Goal: Task Accomplishment & Management: Manage account settings

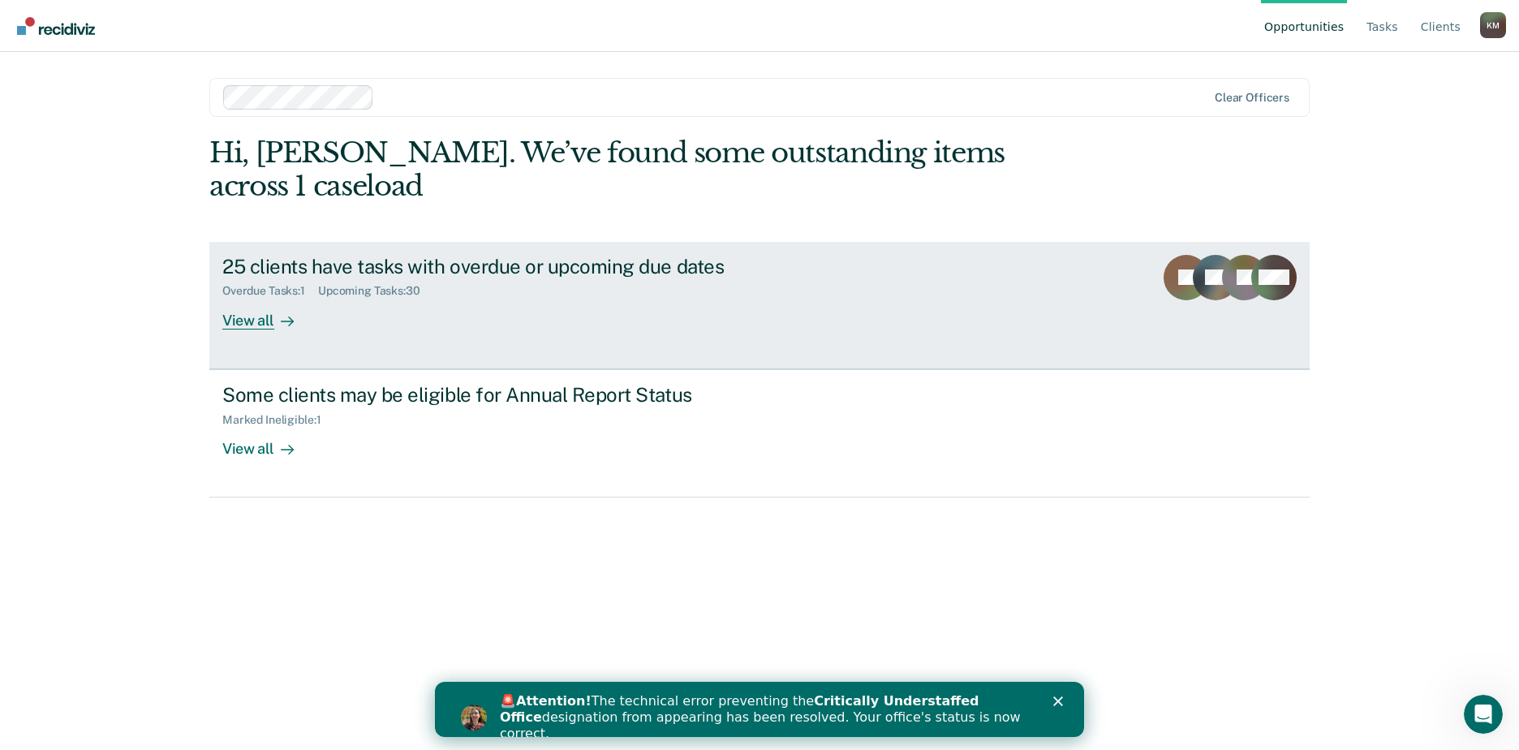
click at [251, 298] on div "View all" at bounding box center [267, 314] width 91 height 32
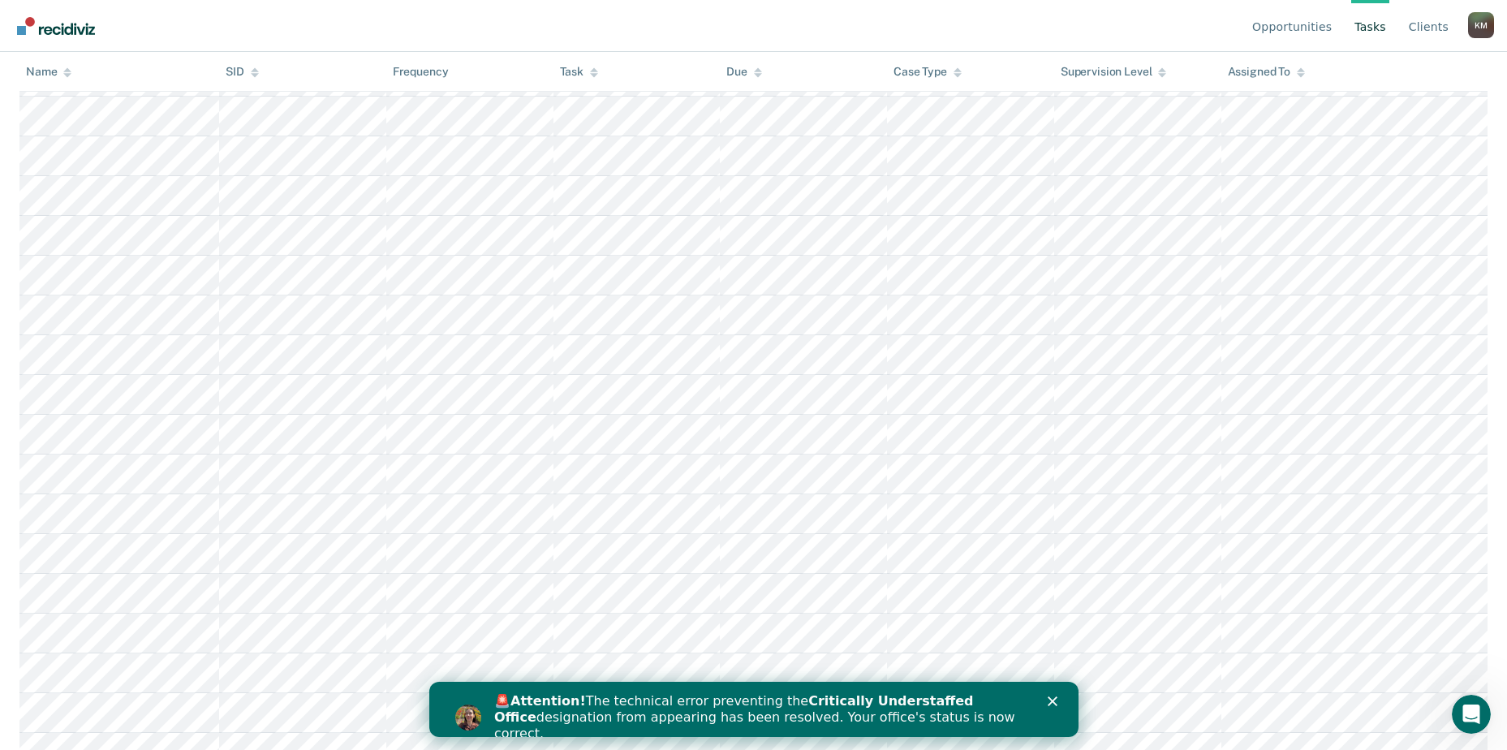
scroll to position [863, 0]
click at [1053, 702] on polygon "Close" at bounding box center [1052, 701] width 10 height 10
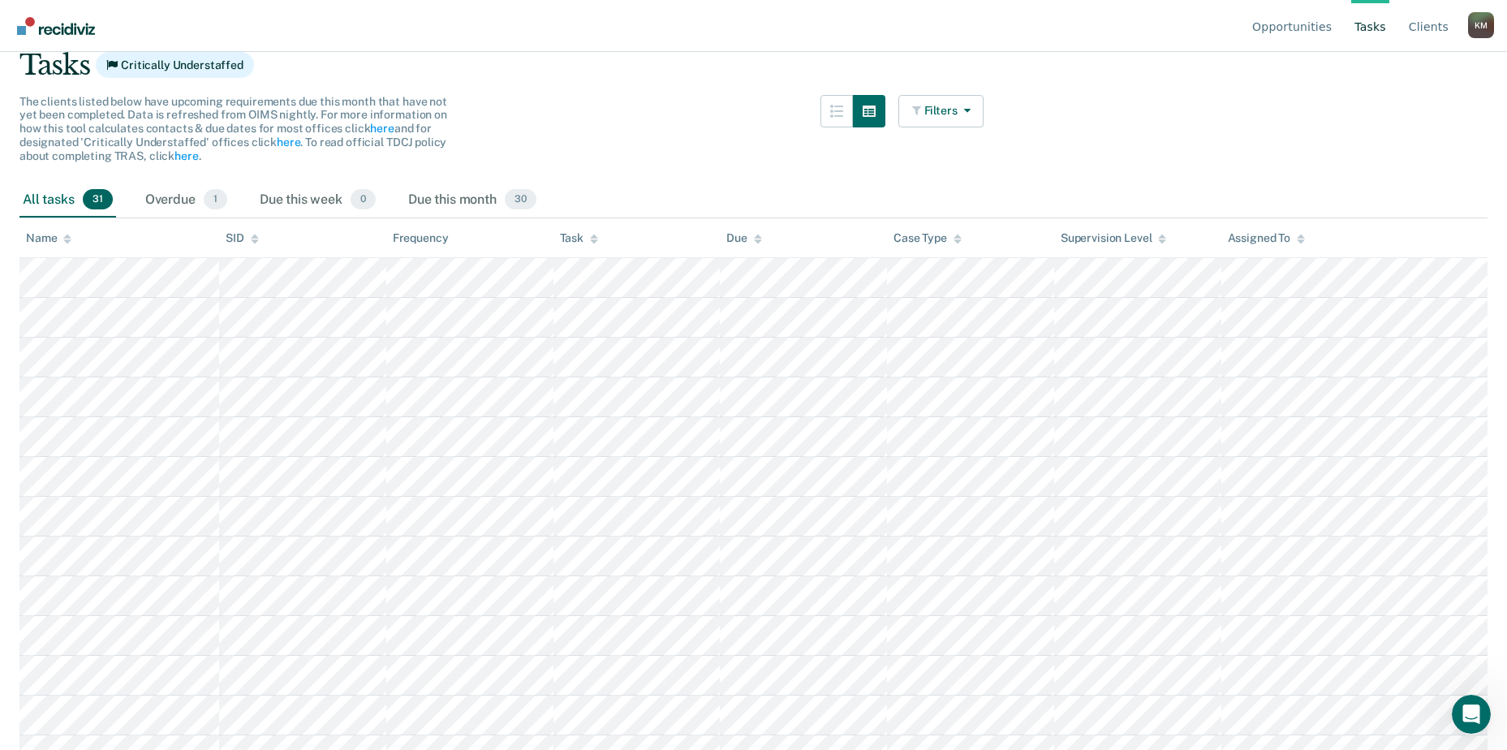
scroll to position [0, 0]
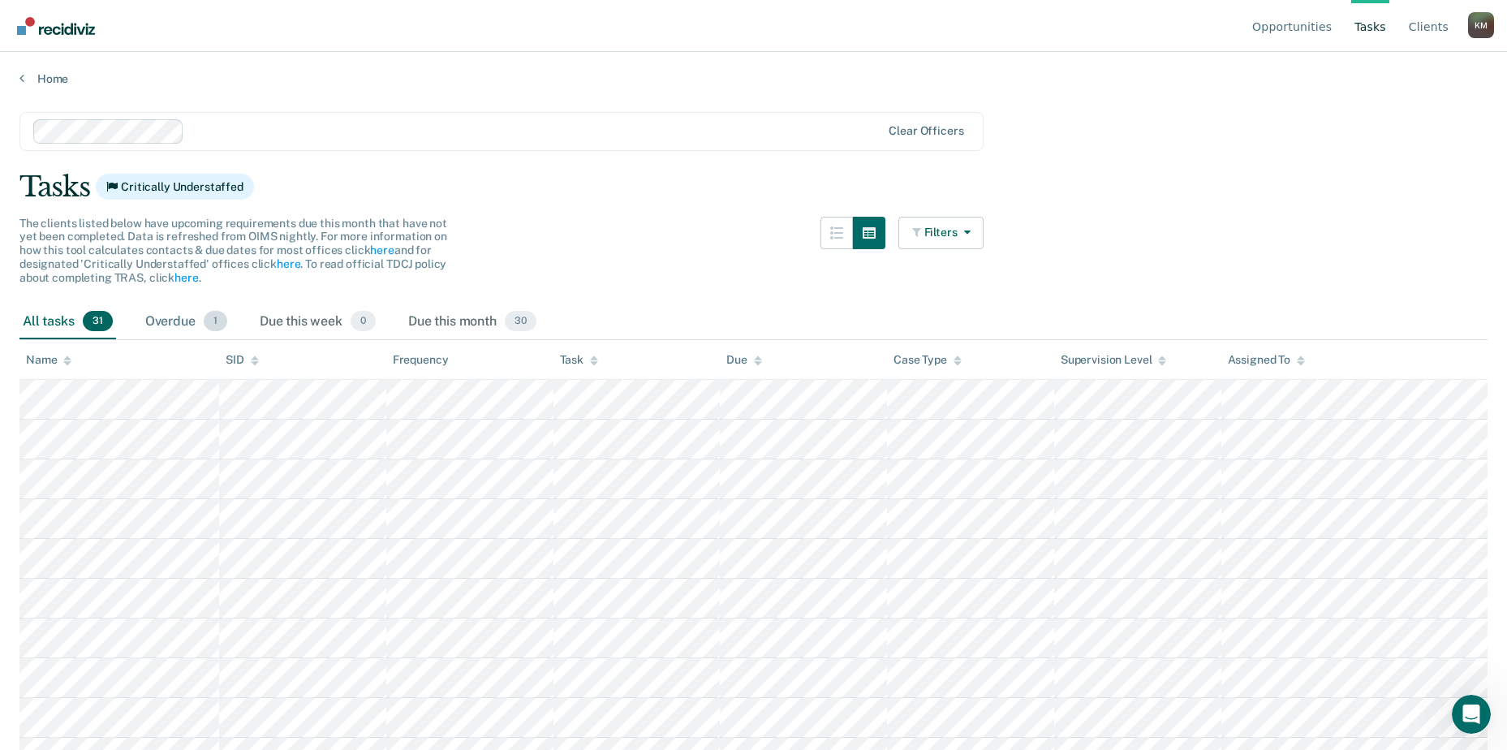
click at [170, 329] on div "Overdue 1" at bounding box center [186, 322] width 88 height 36
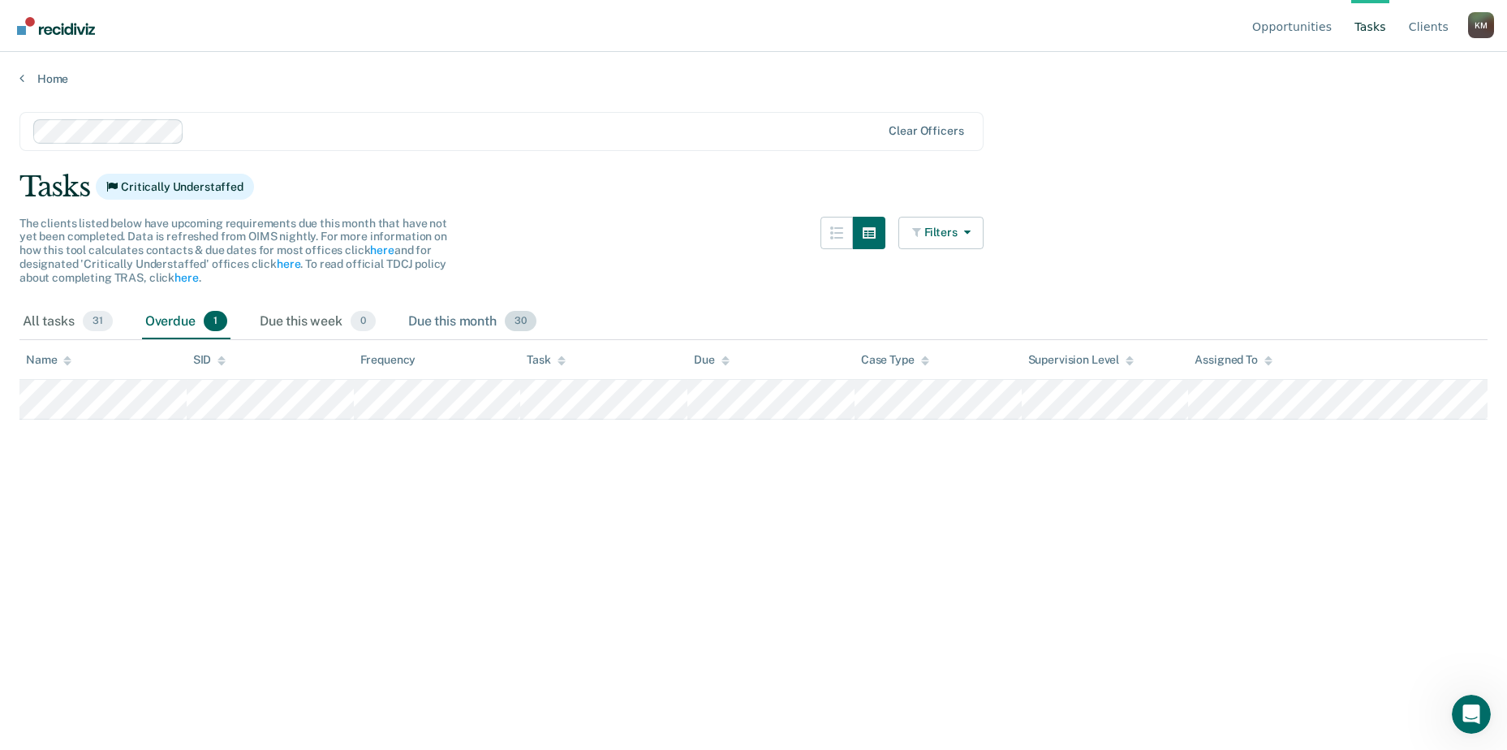
click at [444, 315] on div "Due this month 30" at bounding box center [472, 322] width 135 height 36
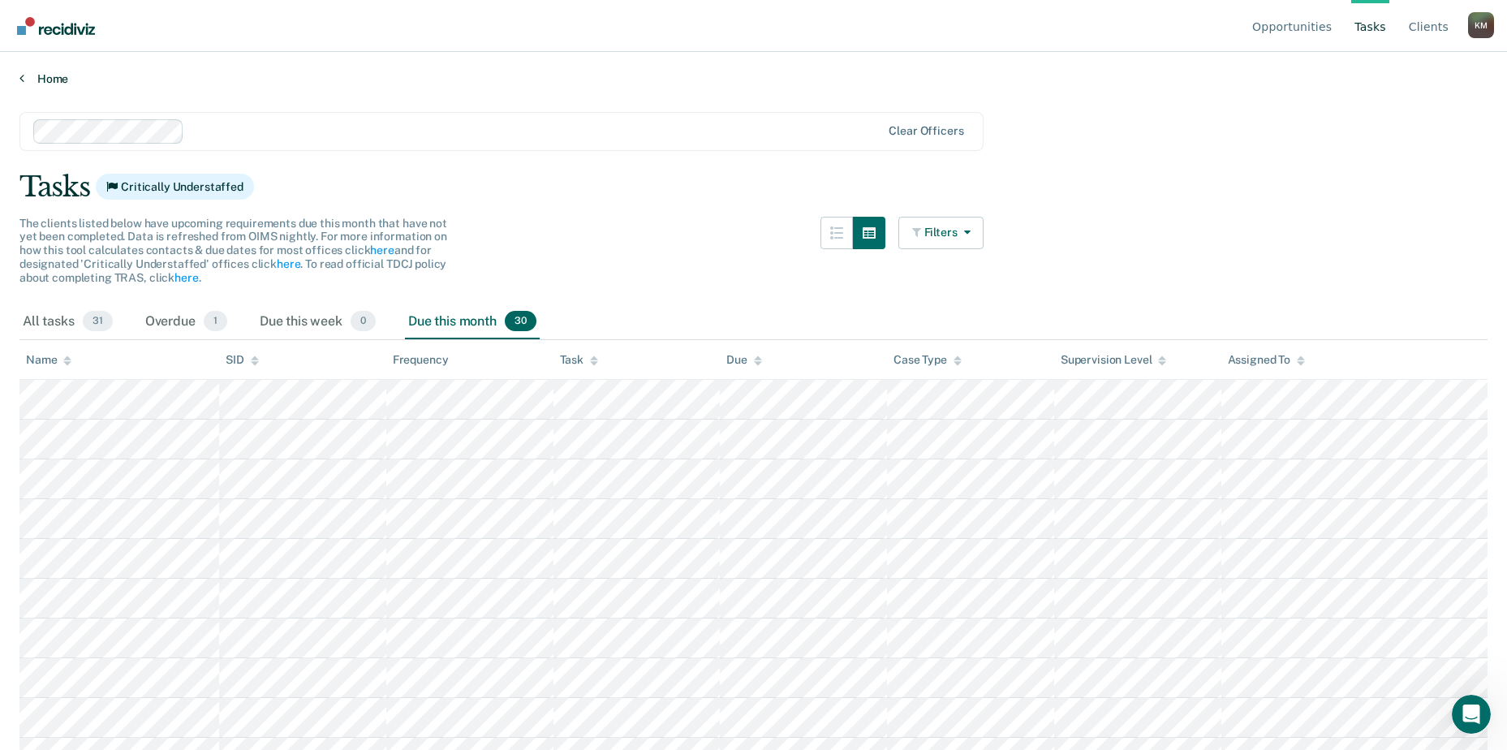
click at [22, 84] on link "Home" at bounding box center [753, 78] width 1468 height 15
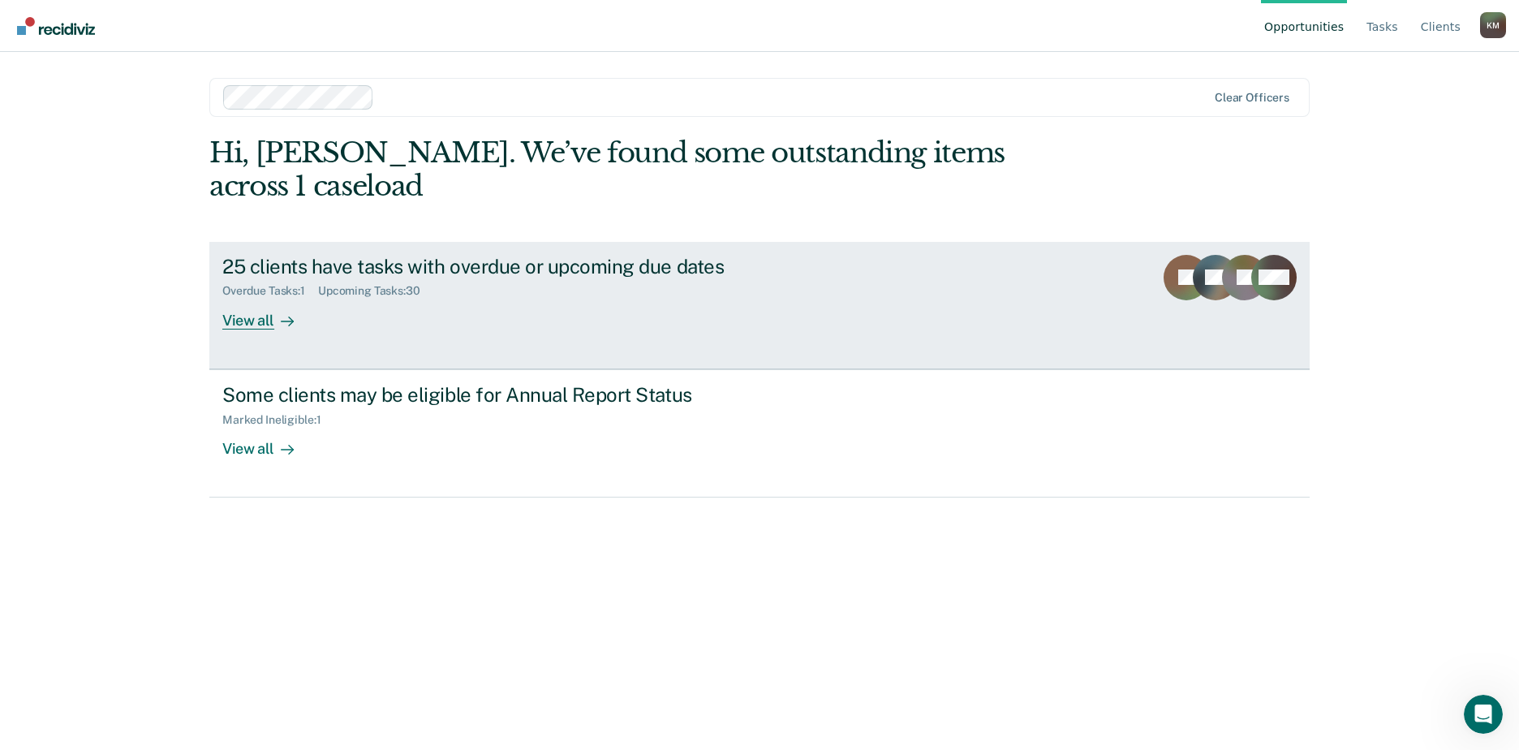
click at [262, 298] on div "View all" at bounding box center [267, 314] width 91 height 32
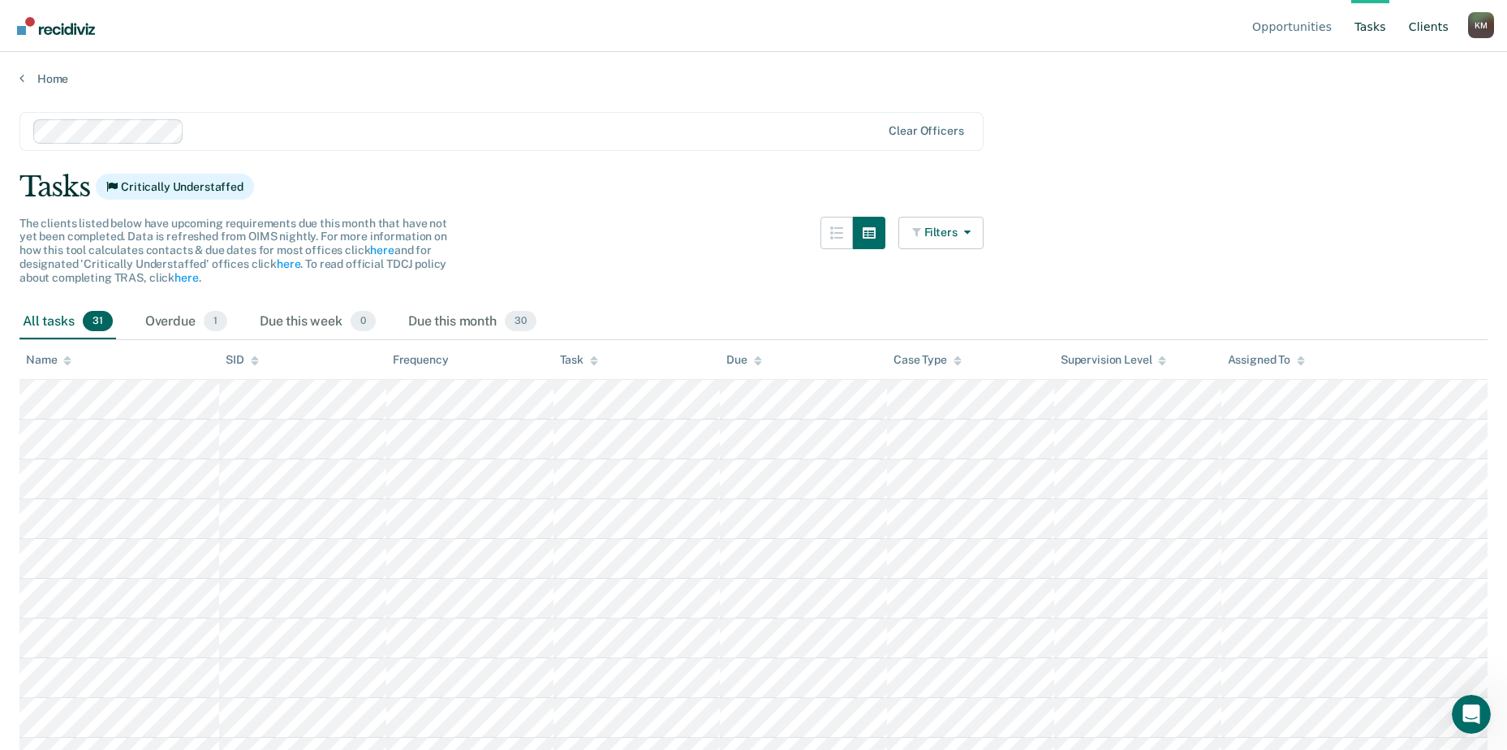
click at [1433, 30] on link "Client s" at bounding box center [1429, 26] width 46 height 52
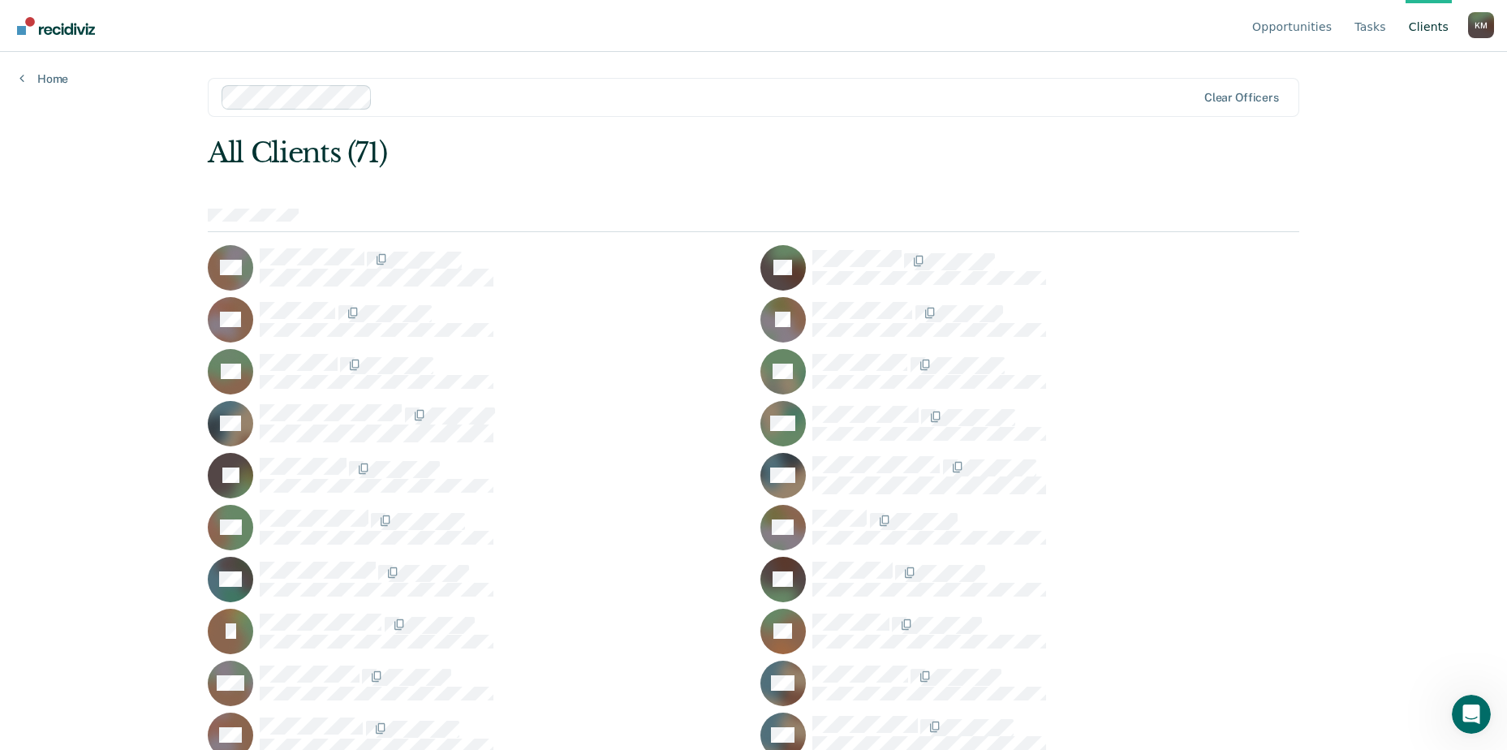
click at [19, 80] on div "Home" at bounding box center [44, 69] width 88 height 34
click at [21, 75] on icon at bounding box center [21, 77] width 5 height 13
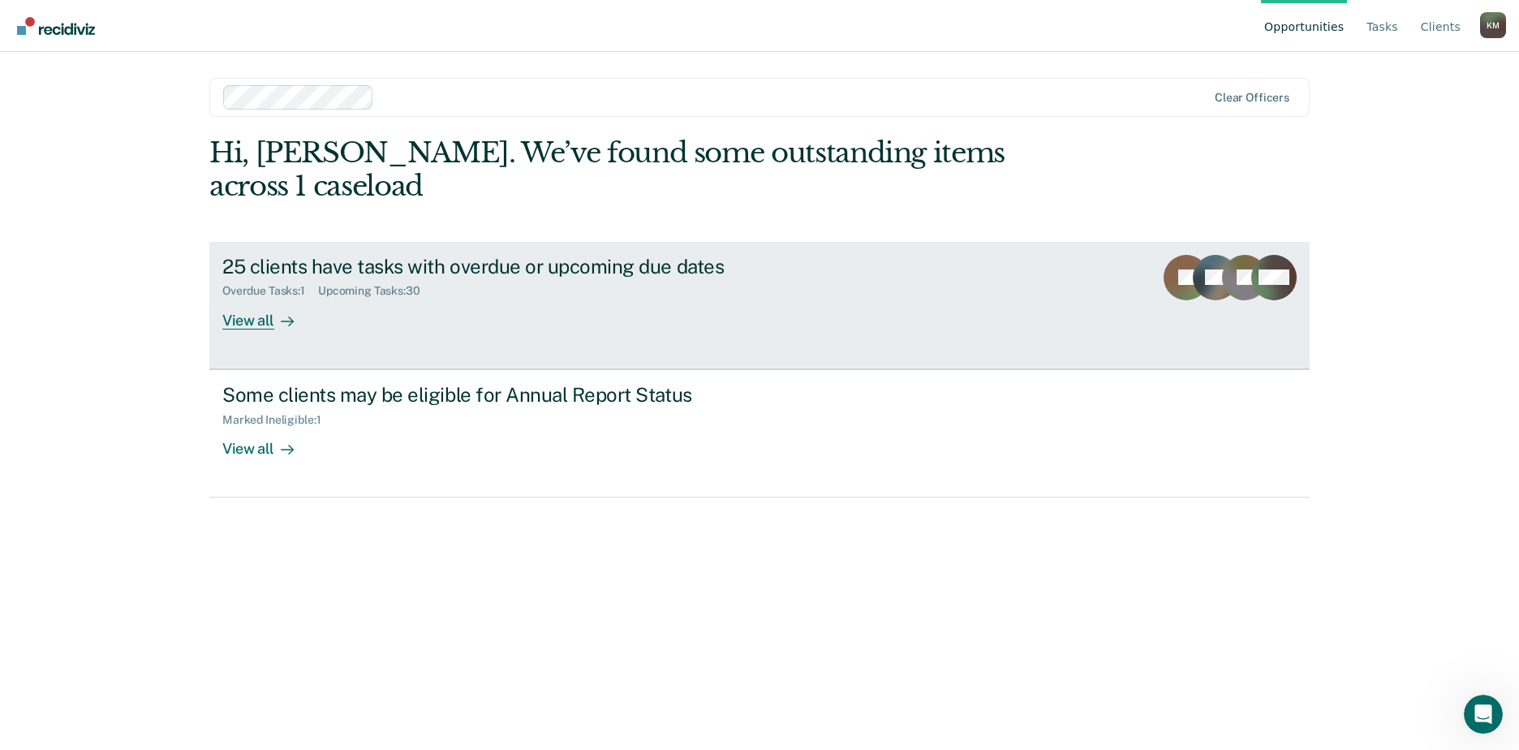
click at [229, 298] on div "View all" at bounding box center [267, 314] width 91 height 32
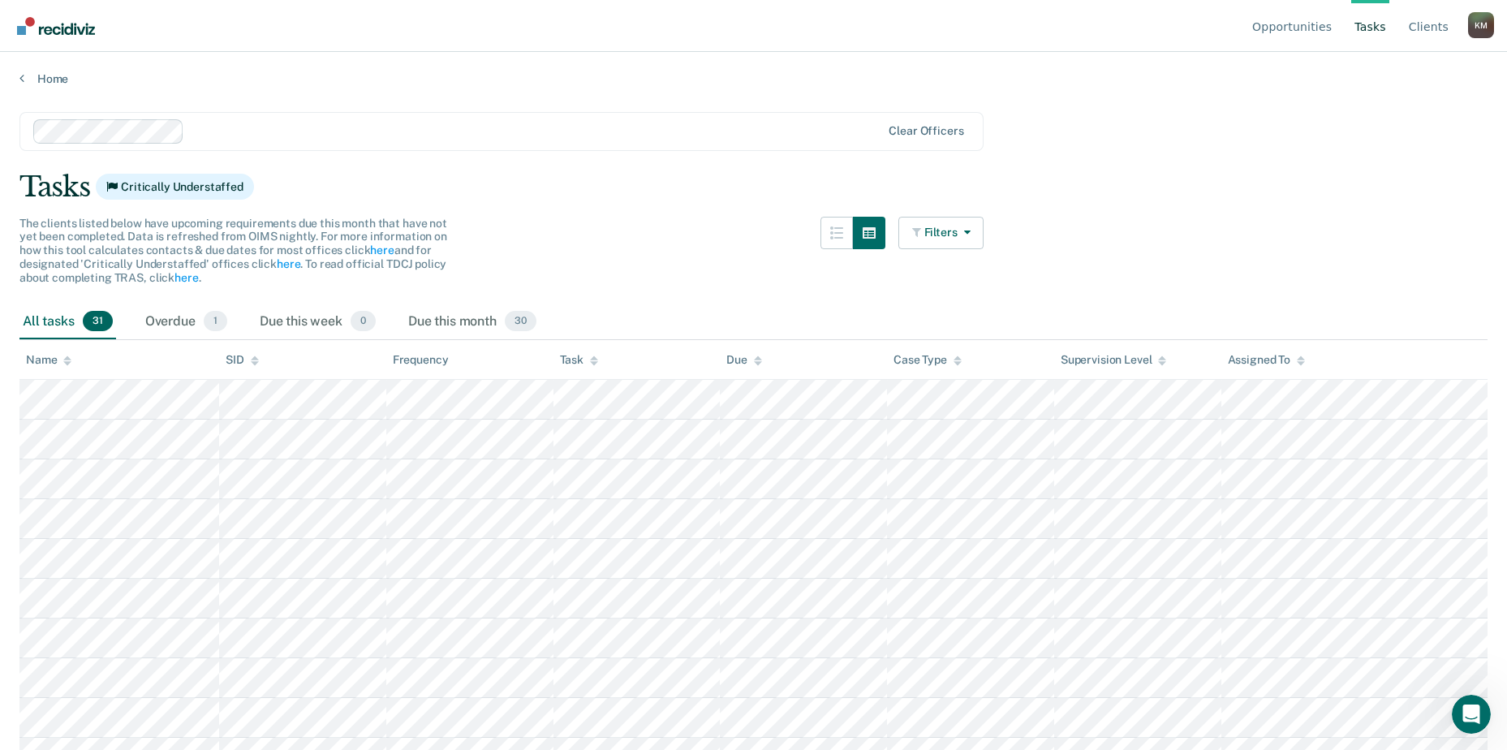
click at [1481, 27] on div "K M" at bounding box center [1481, 25] width 26 height 26
click at [1393, 129] on link "Log Out" at bounding box center [1416, 128] width 105 height 14
